Goal: Transaction & Acquisition: Purchase product/service

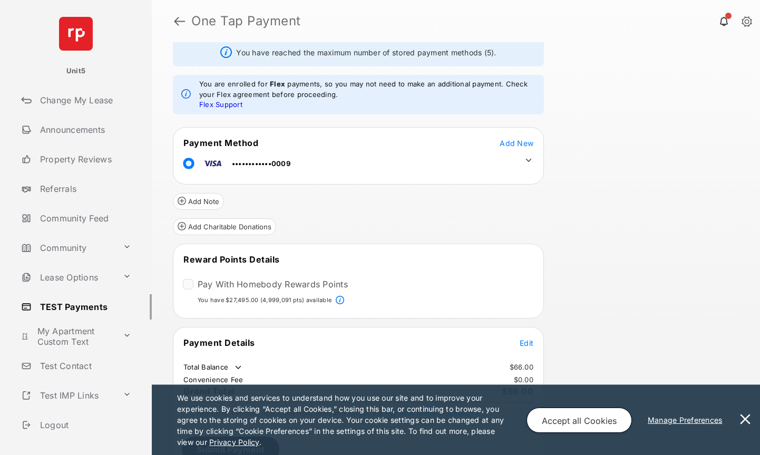
scroll to position [60, 0]
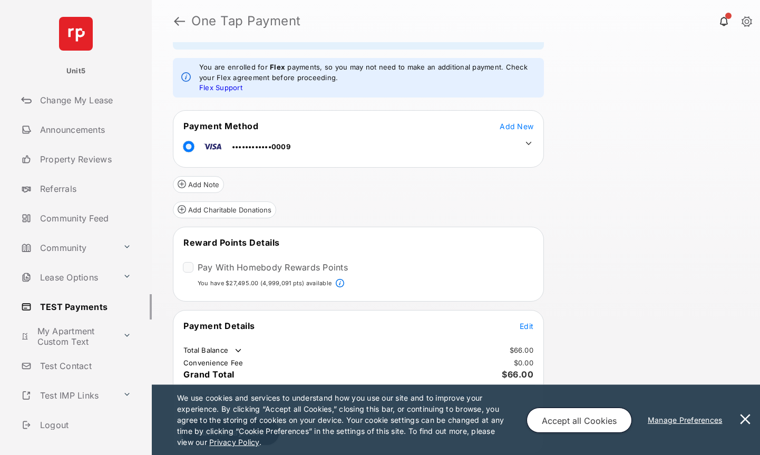
click at [747, 418] on button at bounding box center [745, 420] width 21 height 70
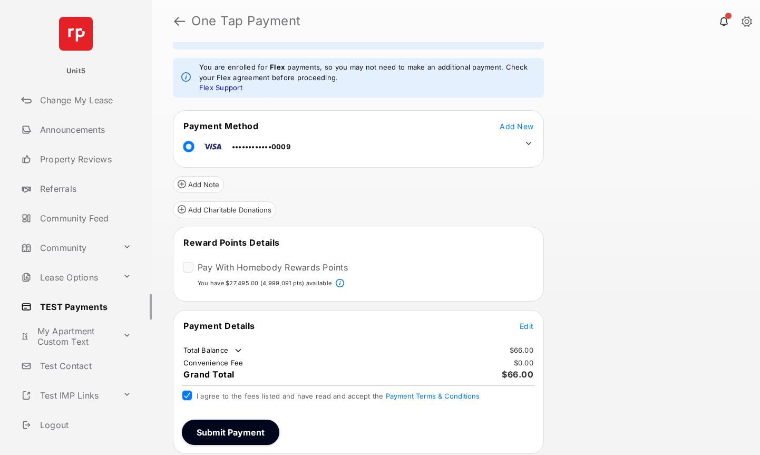
click at [524, 327] on span "Edit" at bounding box center [527, 326] width 14 height 9
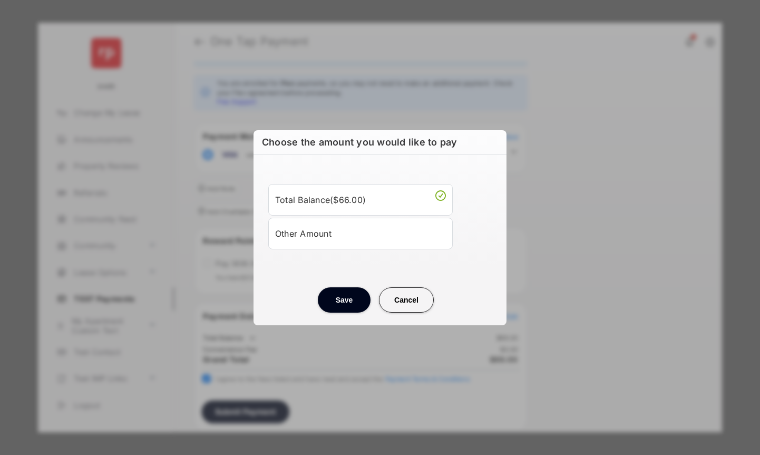
click at [323, 235] on div "Other Amount" at bounding box center [360, 234] width 171 height 18
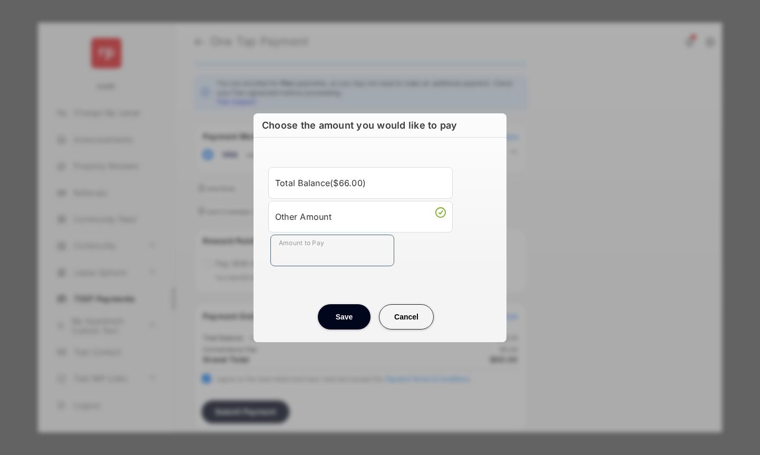
click at [319, 255] on input "Amount to Pay" at bounding box center [333, 251] width 124 height 32
type input "***"
click at [339, 322] on button "Save" at bounding box center [344, 316] width 53 height 25
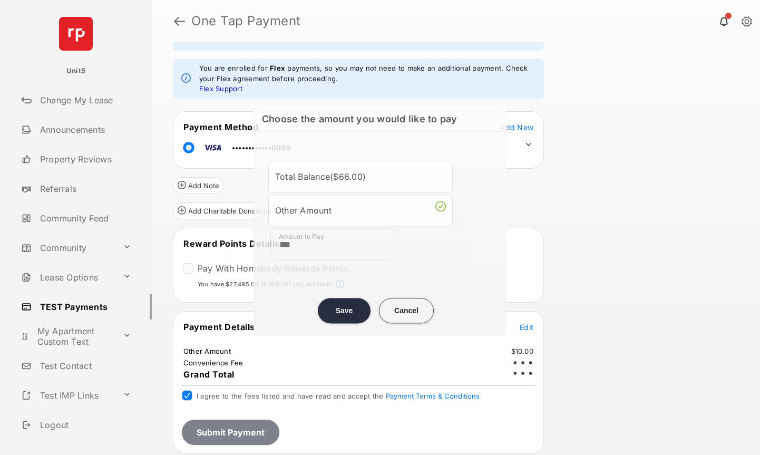
scroll to position [59, 0]
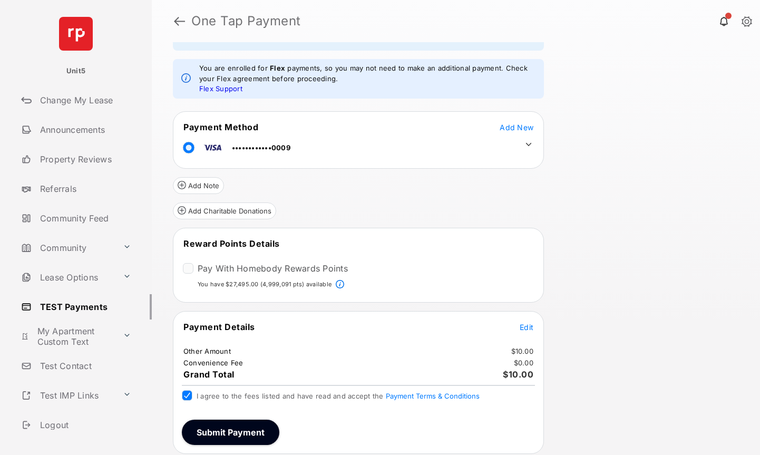
click at [230, 432] on button "Submit Payment" at bounding box center [231, 432] width 98 height 25
